Goal: Find specific page/section: Find specific page/section

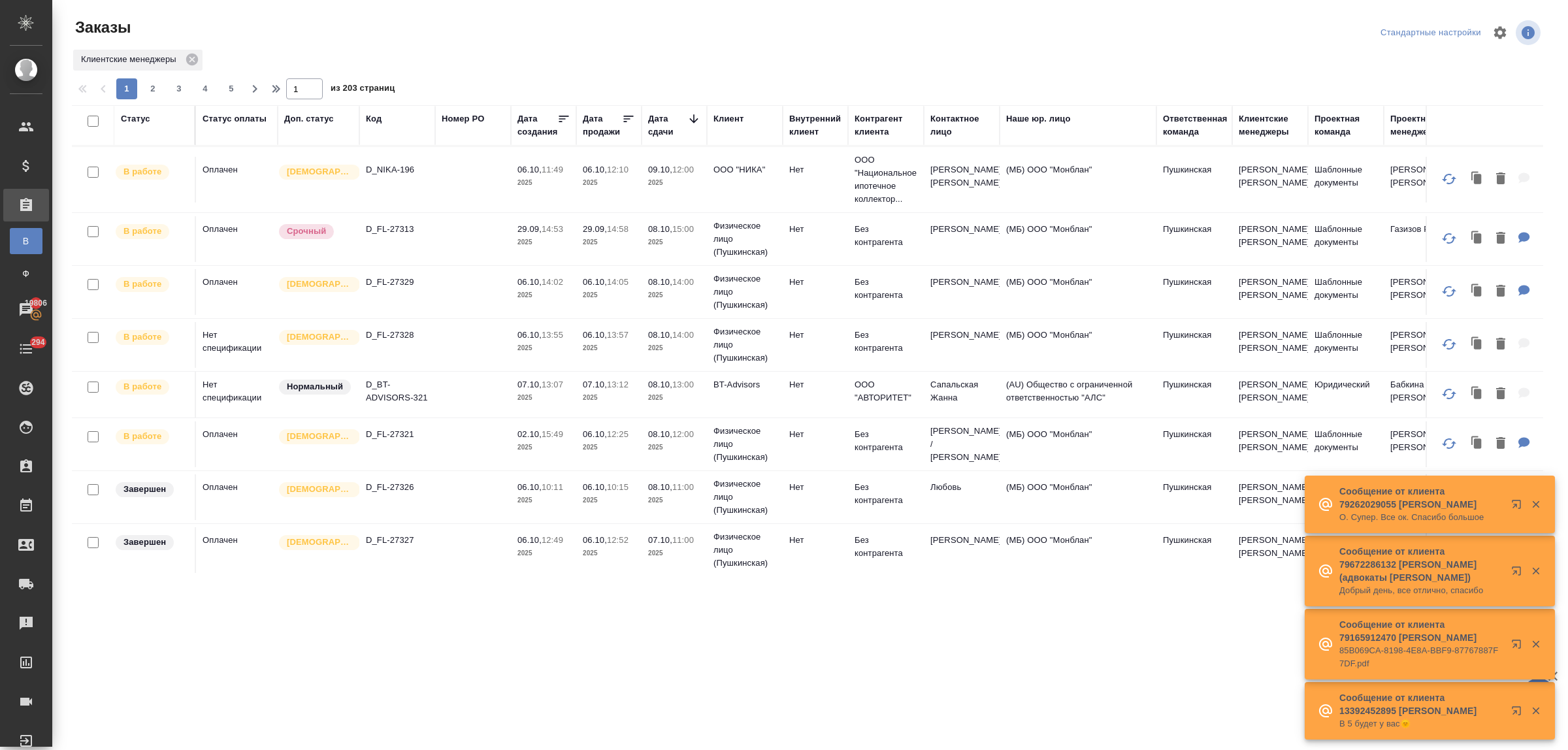
scroll to position [407, 0]
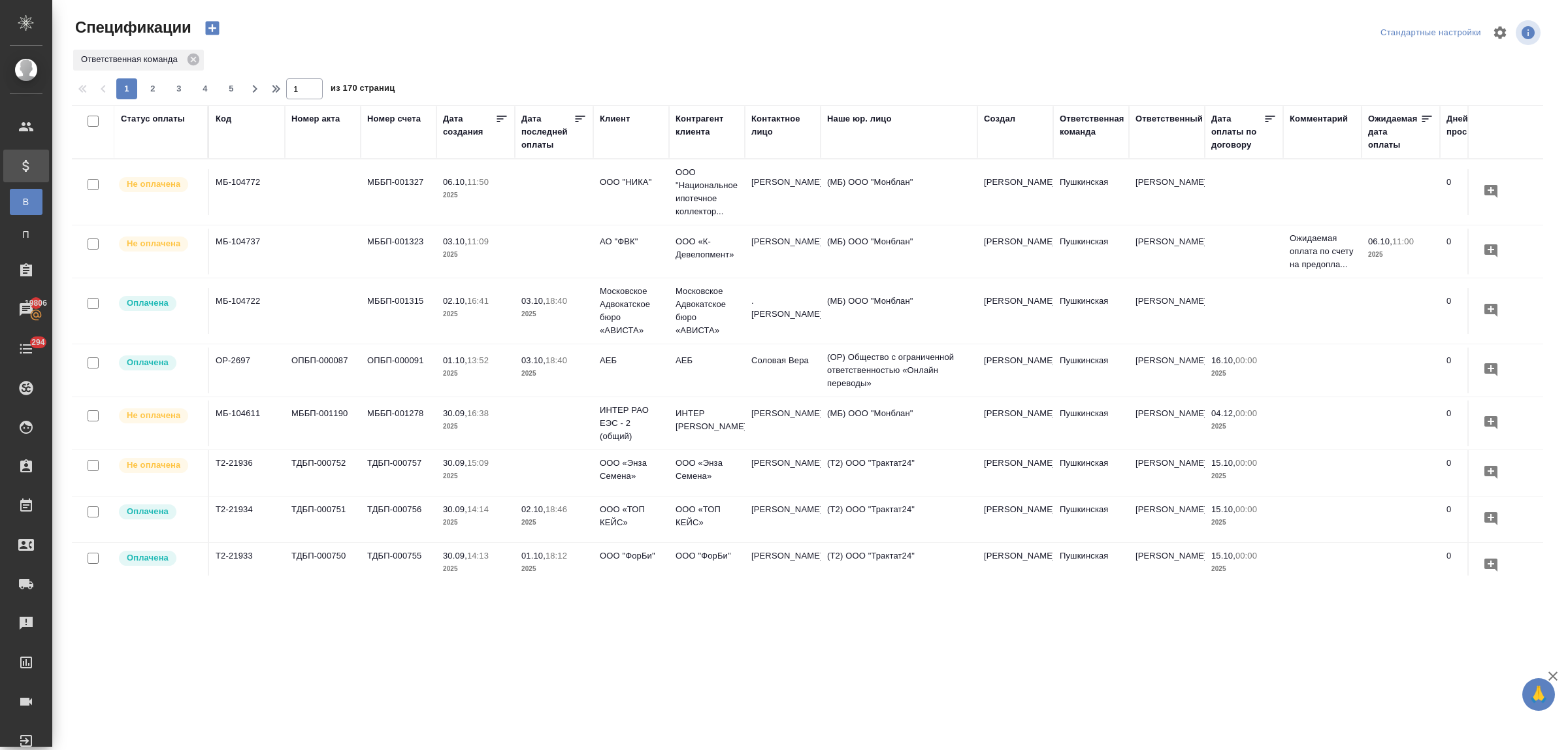
click at [685, 134] on div "Контрагент клиента" at bounding box center [707, 126] width 63 height 26
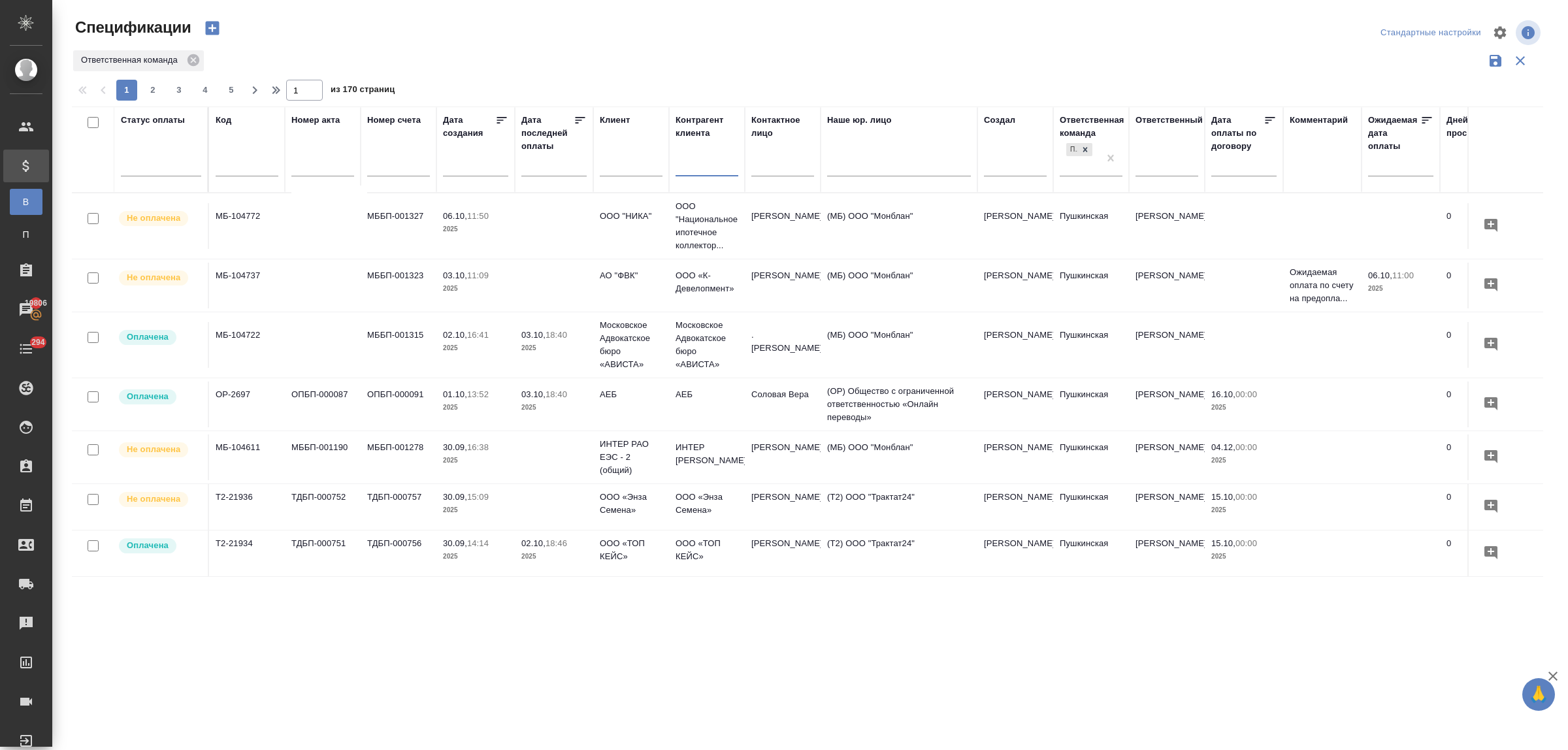
click at [687, 173] on input "text" at bounding box center [707, 168] width 63 height 16
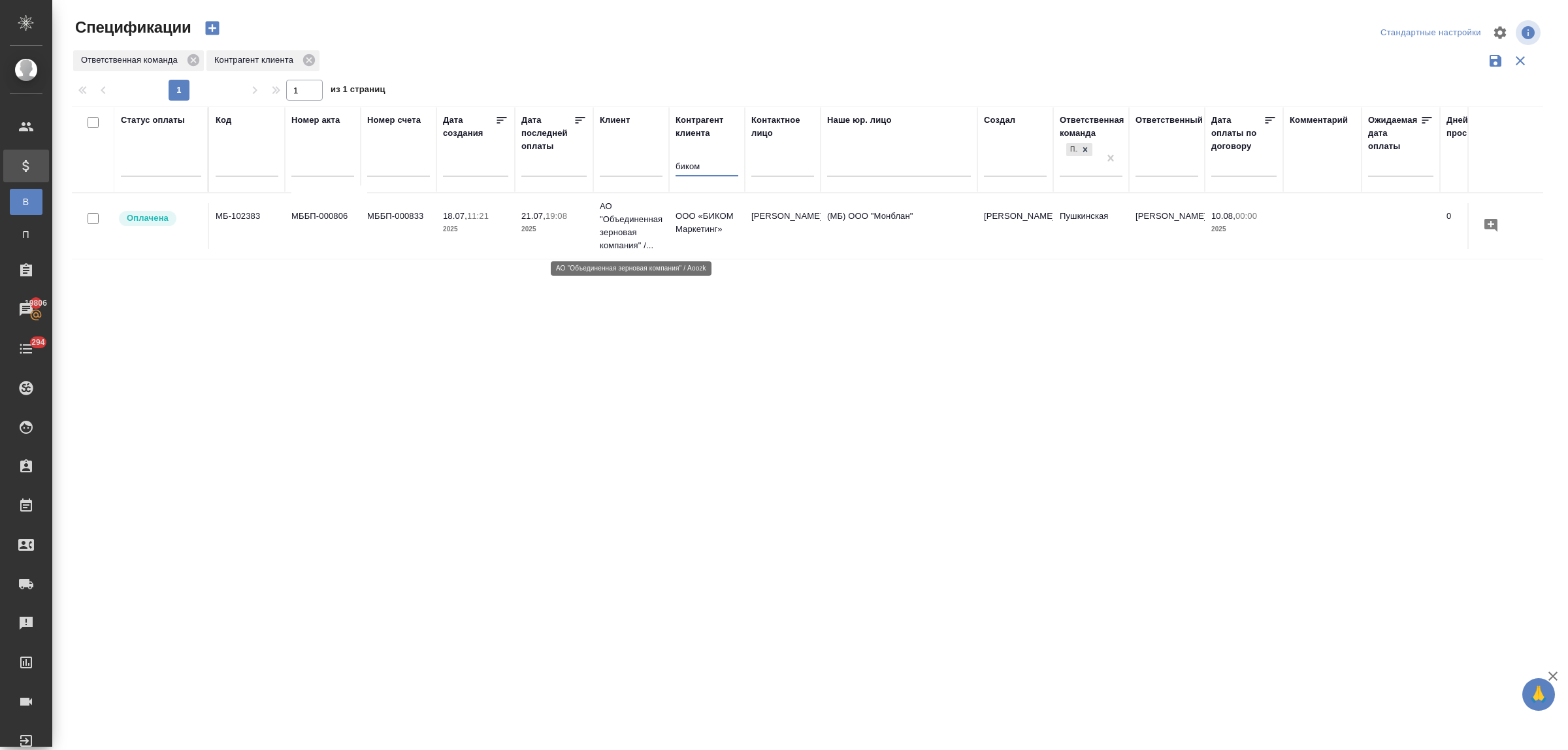
type input "биком"
click at [645, 222] on p "АО "Объединенная зерновая компания" /..." at bounding box center [631, 225] width 63 height 52
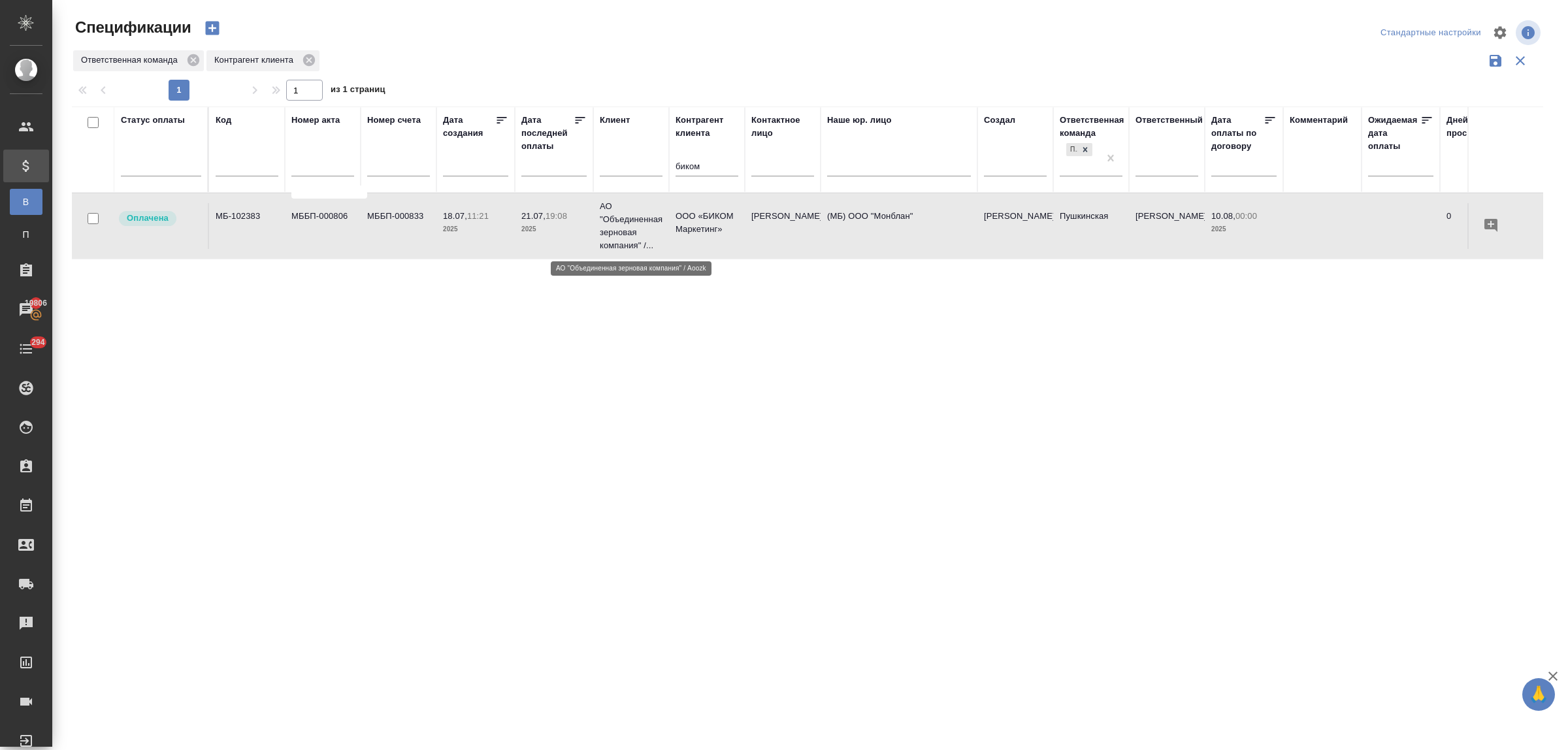
click at [645, 222] on p "АО "Объединенная зерновая компания" /..." at bounding box center [631, 225] width 63 height 52
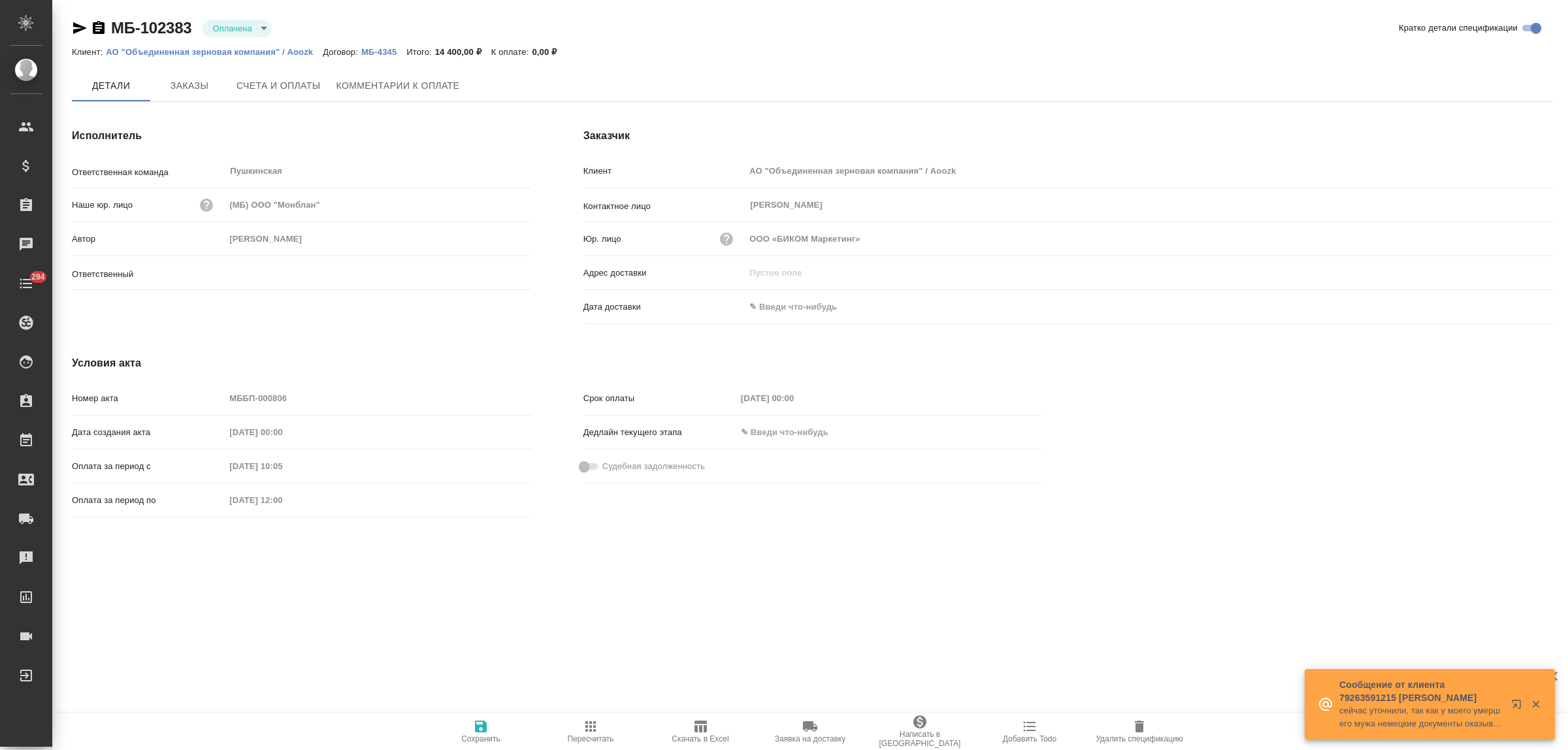
type input "[PERSON_NAME] [PERSON_NAME]"
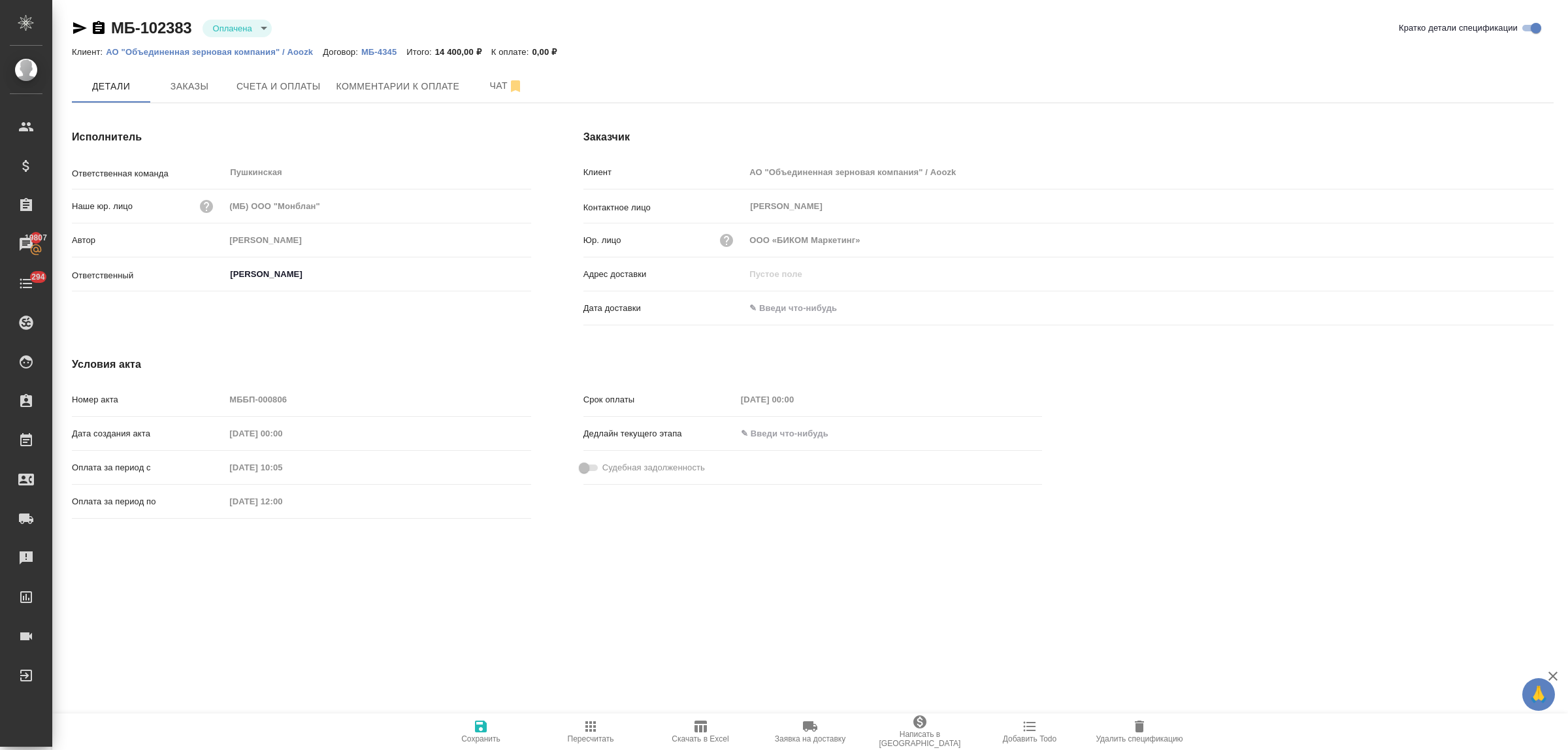
drag, startPoint x: 67, startPoint y: 28, endPoint x: 75, endPoint y: 28, distance: 8.0
click at [73, 28] on div "МБ-102383 Оплачена payed Кратко детали спецификации Клиент: АО "Объединенная зе…" at bounding box center [812, 279] width 1496 height 558
click at [80, 23] on icon "button" at bounding box center [79, 28] width 15 height 15
